Goal: Information Seeking & Learning: Learn about a topic

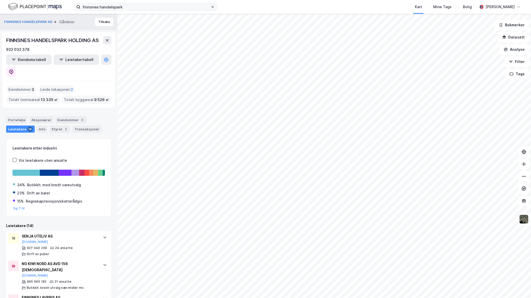
drag, startPoint x: 212, startPoint y: 10, endPoint x: 211, endPoint y: 6, distance: 4.5
click at [212, 9] on label "finnsnes handelspark" at bounding box center [145, 7] width 143 height 8
click at [211, 9] on input "finnsnes handelspark" at bounding box center [145, 7] width 130 height 8
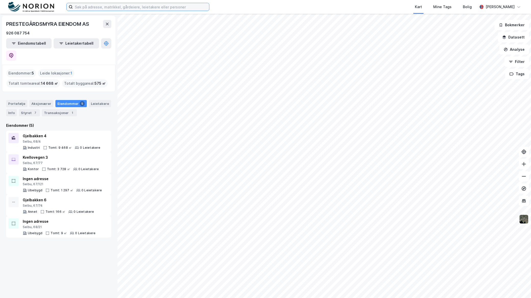
drag, startPoint x: 138, startPoint y: 5, endPoint x: 136, endPoint y: 0, distance: 5.5
click at [138, 5] on input at bounding box center [141, 7] width 136 height 8
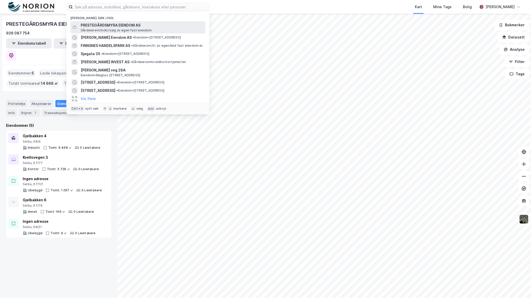
click at [114, 26] on span "PRESTEGÅRDSMYRA EIENDOM AS" at bounding box center [142, 25] width 123 height 6
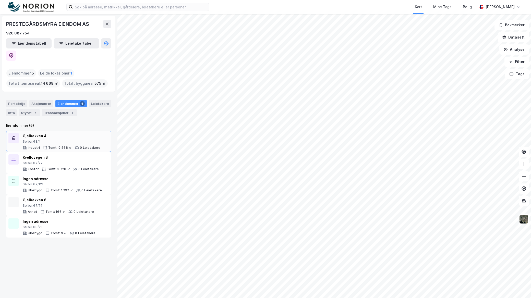
click at [35, 140] on div "Selbu, 68/4" at bounding box center [62, 142] width 78 height 4
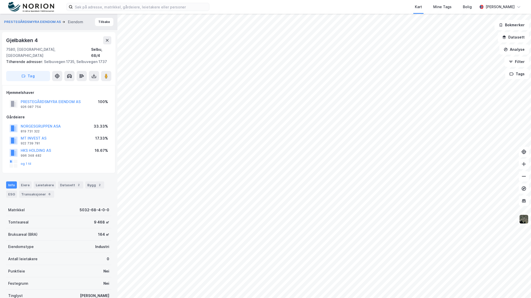
click at [94, 1] on div "Kart Mine Tags Bolig Mathias Aksnes" at bounding box center [265, 7] width 531 height 14
click at [96, 24] on button "Tilbake" at bounding box center [104, 22] width 18 height 8
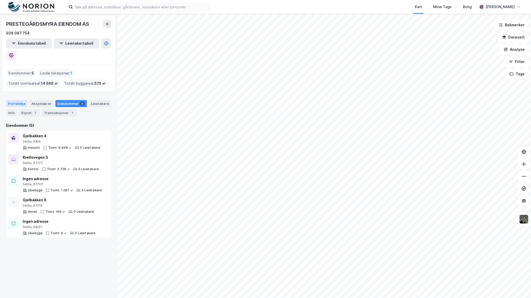
click at [19, 100] on div "Portefølje" at bounding box center [16, 103] width 21 height 7
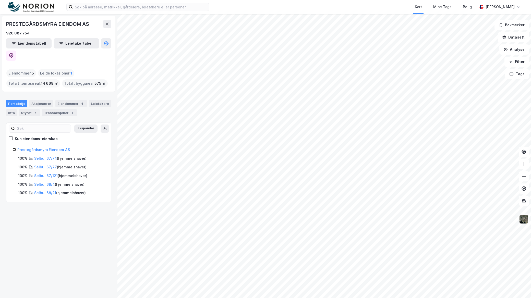
click at [525, 220] on img at bounding box center [524, 220] width 10 height 10
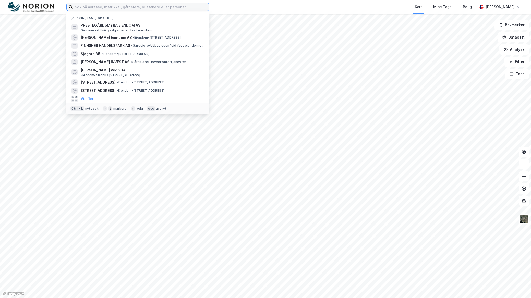
click at [123, 10] on input at bounding box center [141, 7] width 136 height 8
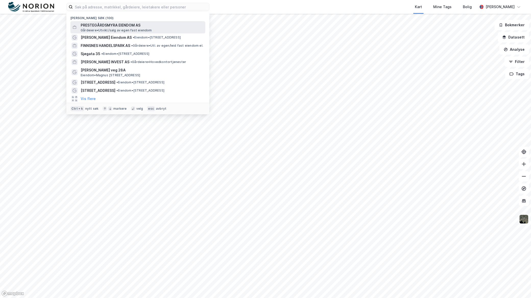
click at [125, 27] on span "PRESTEGÅRDSMYRA EIENDOM AS" at bounding box center [142, 25] width 123 height 6
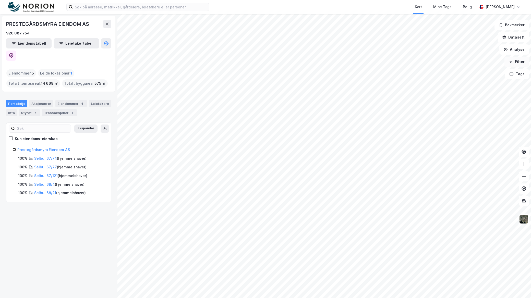
click at [516, 60] on button "Filter" at bounding box center [517, 62] width 25 height 10
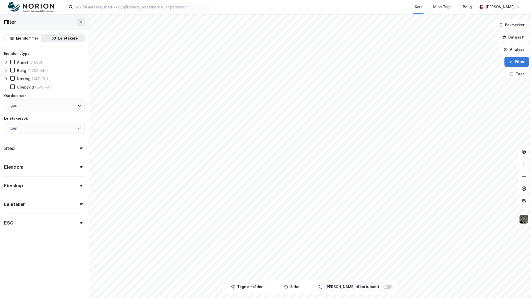
click at [513, 60] on icon "button" at bounding box center [511, 62] width 4 height 4
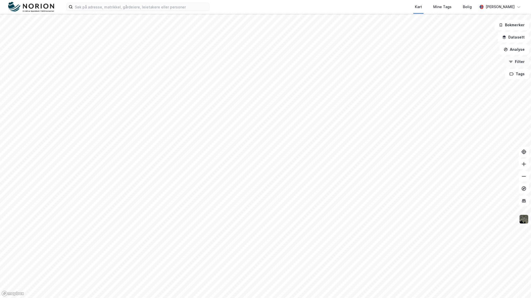
click at [513, 60] on icon "button" at bounding box center [511, 62] width 4 height 4
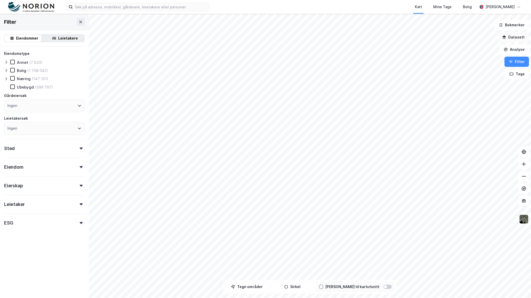
click at [517, 39] on button "Datasett" at bounding box center [513, 37] width 31 height 10
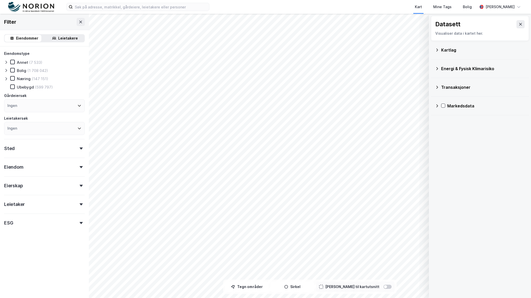
click at [461, 52] on div "Kartlag" at bounding box center [484, 50] width 84 height 6
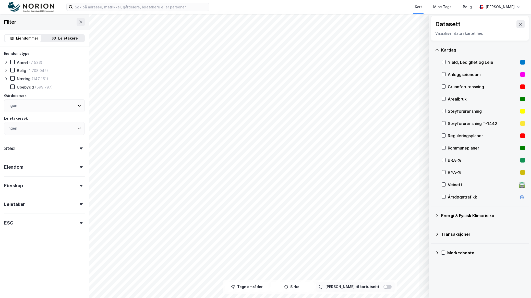
click at [471, 137] on div "Reguleringsplaner" at bounding box center [483, 136] width 71 height 6
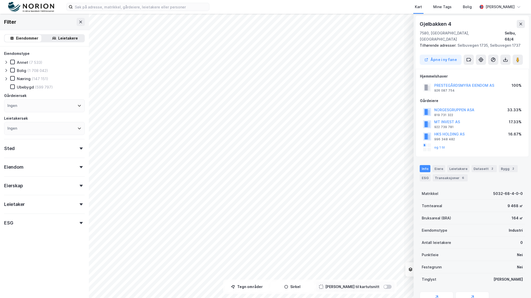
click at [80, 167] on icon at bounding box center [81, 167] width 3 height 2
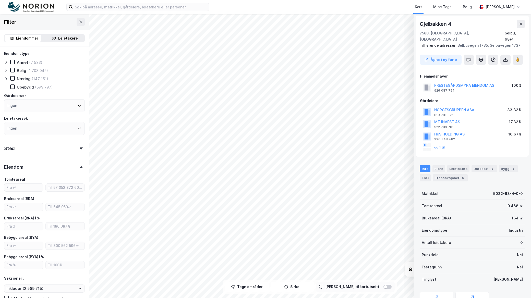
click at [73, 150] on div "Sted" at bounding box center [44, 146] width 81 height 15
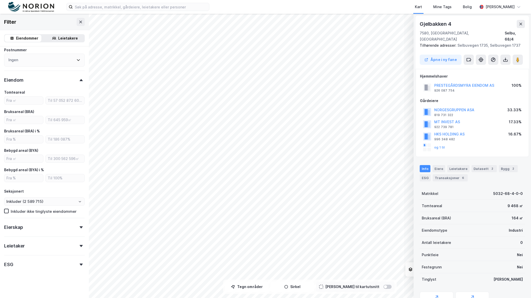
scroll to position [135, 0]
click at [80, 228] on icon at bounding box center [81, 227] width 3 height 2
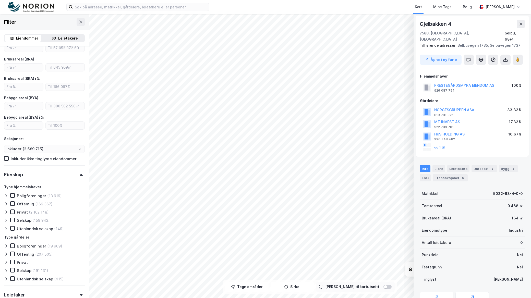
scroll to position [236, 0]
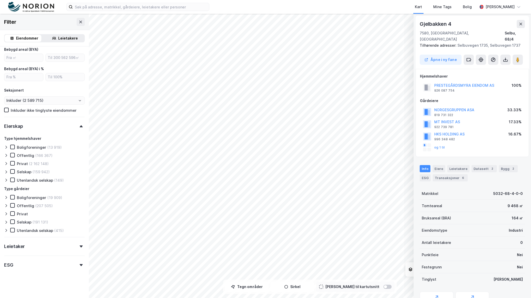
click at [77, 260] on div "ESG" at bounding box center [44, 263] width 81 height 15
click at [74, 244] on div "Leietaker" at bounding box center [44, 244] width 81 height 15
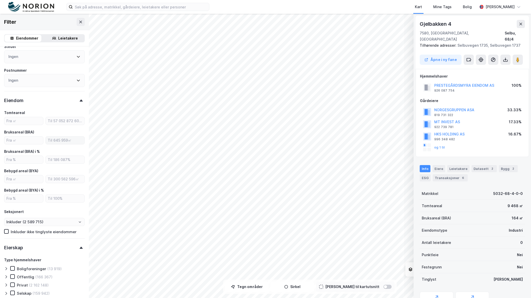
scroll to position [65, 0]
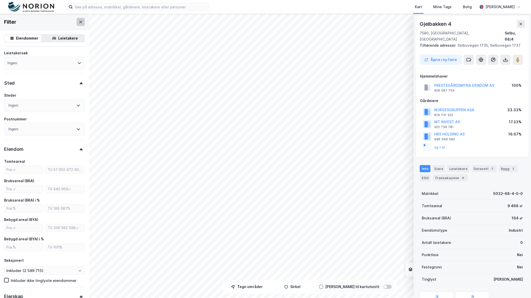
click at [79, 21] on icon at bounding box center [81, 22] width 4 height 4
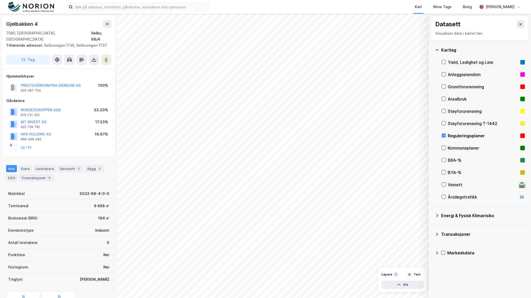
scroll to position [20, 0]
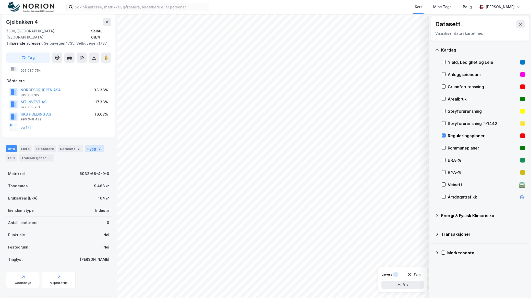
click at [85, 145] on div "Bygg 2" at bounding box center [94, 148] width 19 height 7
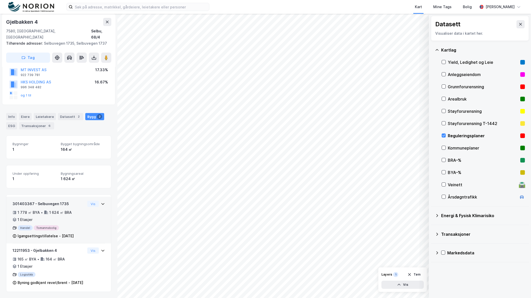
scroll to position [58, 0]
click at [98, 197] on div "301403367 - Selbuvegen 1735 1 778 ㎡ BYA • 1 624 ㎡ BRA • 1 Etasjer Handel Tomann…" at bounding box center [58, 220] width 105 height 47
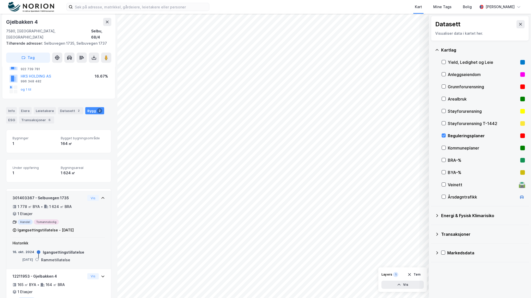
click at [101, 196] on icon at bounding box center [103, 198] width 4 height 4
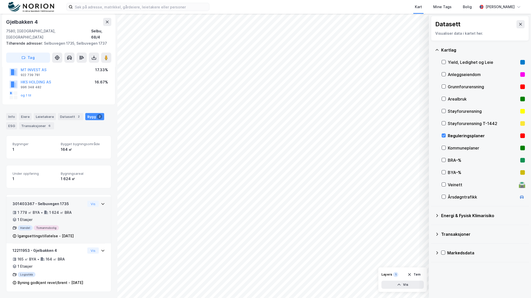
click at [101, 202] on icon at bounding box center [103, 204] width 4 height 4
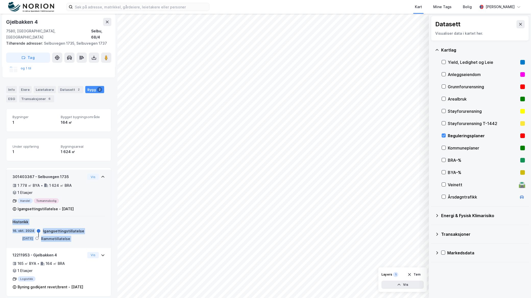
scroll to position [90, 0]
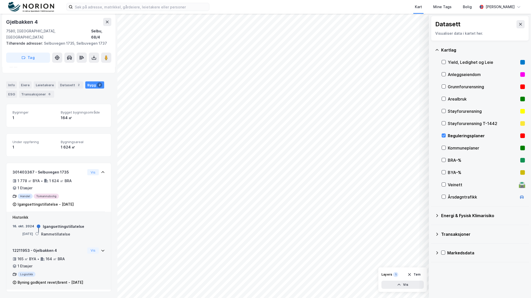
click at [101, 249] on icon at bounding box center [103, 251] width 4 height 4
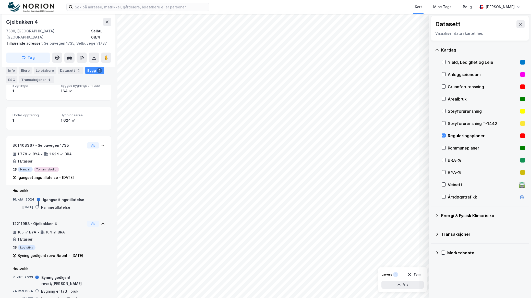
scroll to position [137, 0]
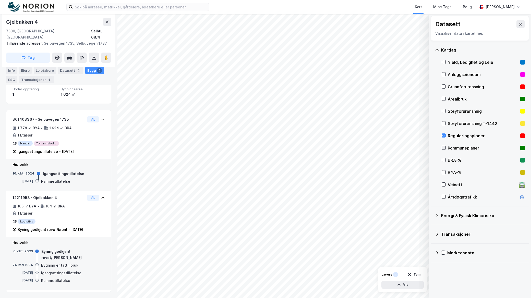
click at [443, 147] on icon at bounding box center [444, 148] width 4 height 4
click at [443, 136] on icon at bounding box center [444, 136] width 4 height 4
click at [446, 149] on icon at bounding box center [444, 148] width 4 height 4
click at [446, 137] on icon at bounding box center [444, 136] width 4 height 4
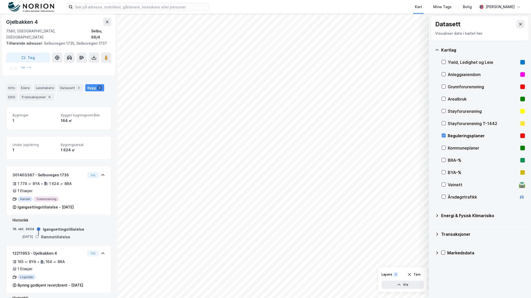
scroll to position [0, 0]
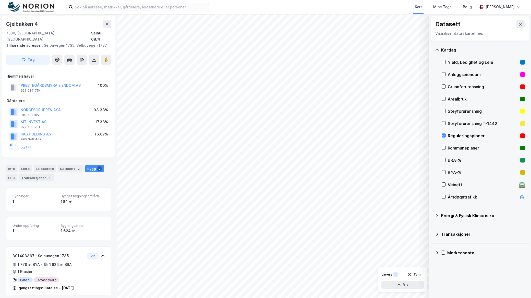
click at [385, 290] on div "Layers 1 Tøm Vis" at bounding box center [403, 280] width 49 height 25
click at [385, 285] on button "Vis" at bounding box center [403, 285] width 42 height 8
click at [383, 271] on div "Dataset" at bounding box center [379, 272] width 29 height 4
click at [399, 274] on icon at bounding box center [401, 274] width 4 height 4
click at [399, 275] on icon at bounding box center [401, 274] width 4 height 4
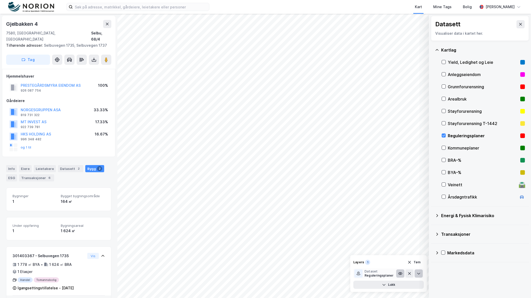
click at [416, 274] on button at bounding box center [419, 274] width 8 height 8
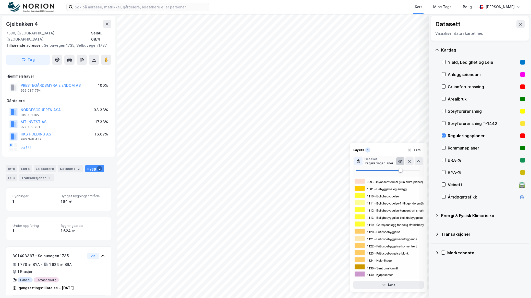
scroll to position [993, 0]
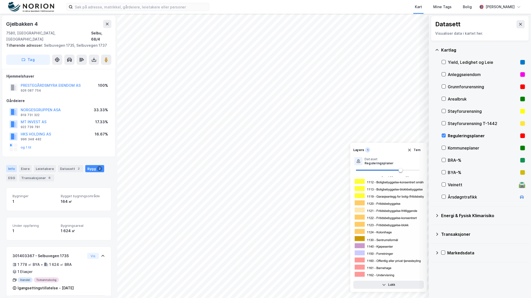
click at [9, 165] on div "Info" at bounding box center [11, 168] width 11 height 7
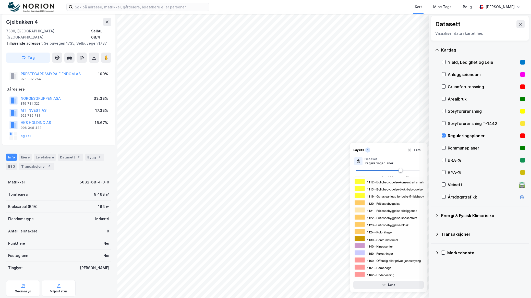
scroll to position [20, 0]
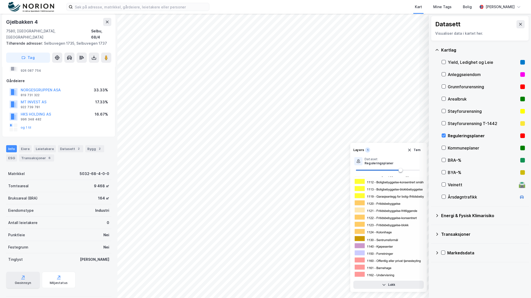
click at [26, 281] on div "Geoinnsyn" at bounding box center [23, 283] width 17 height 4
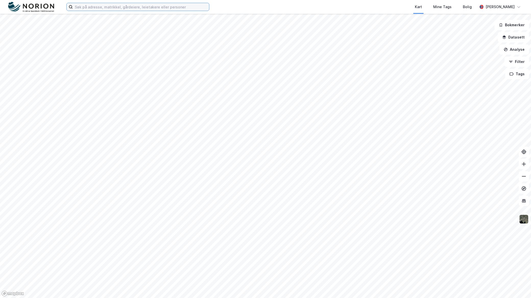
click at [187, 6] on input at bounding box center [141, 7] width 136 height 8
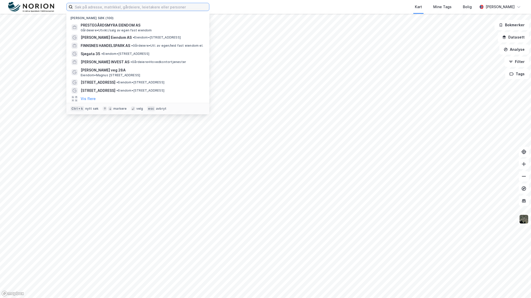
click at [183, 6] on input at bounding box center [141, 7] width 136 height 8
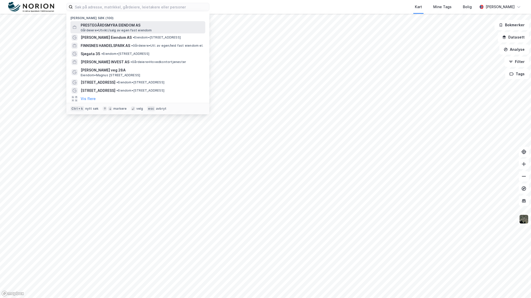
click at [118, 30] on span "Gårdeiere • Utvikl./salg av egen fast eiendom" at bounding box center [116, 30] width 71 height 4
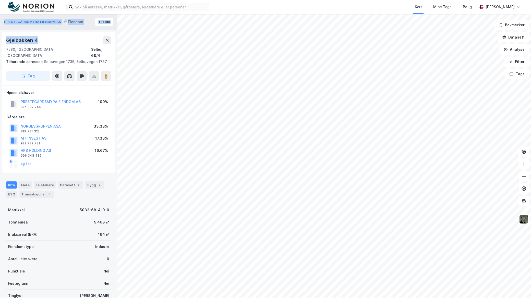
drag, startPoint x: 44, startPoint y: 40, endPoint x: -1, endPoint y: 40, distance: 45.5
click at [0, 40] on html "Kart Mine Tags Bolig Mathias Aksnes PRESTEGÅRDSMYRA EIENDOM AS Eiendom Tilbake …" at bounding box center [265, 149] width 531 height 298
click at [52, 42] on div "Gjelbakken 4" at bounding box center [58, 40] width 105 height 8
drag, startPoint x: 42, startPoint y: 40, endPoint x: 8, endPoint y: 42, distance: 33.6
click at [8, 42] on div "Gjelbakken 4" at bounding box center [58, 40] width 105 height 8
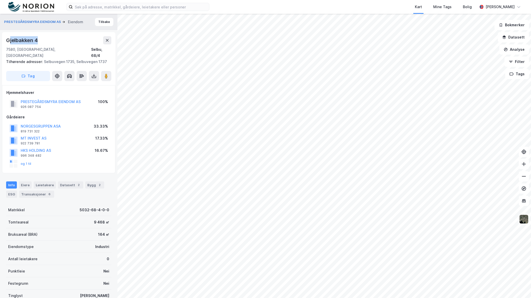
copy div "jelbakken 4"
